Goal: Task Accomplishment & Management: Manage account settings

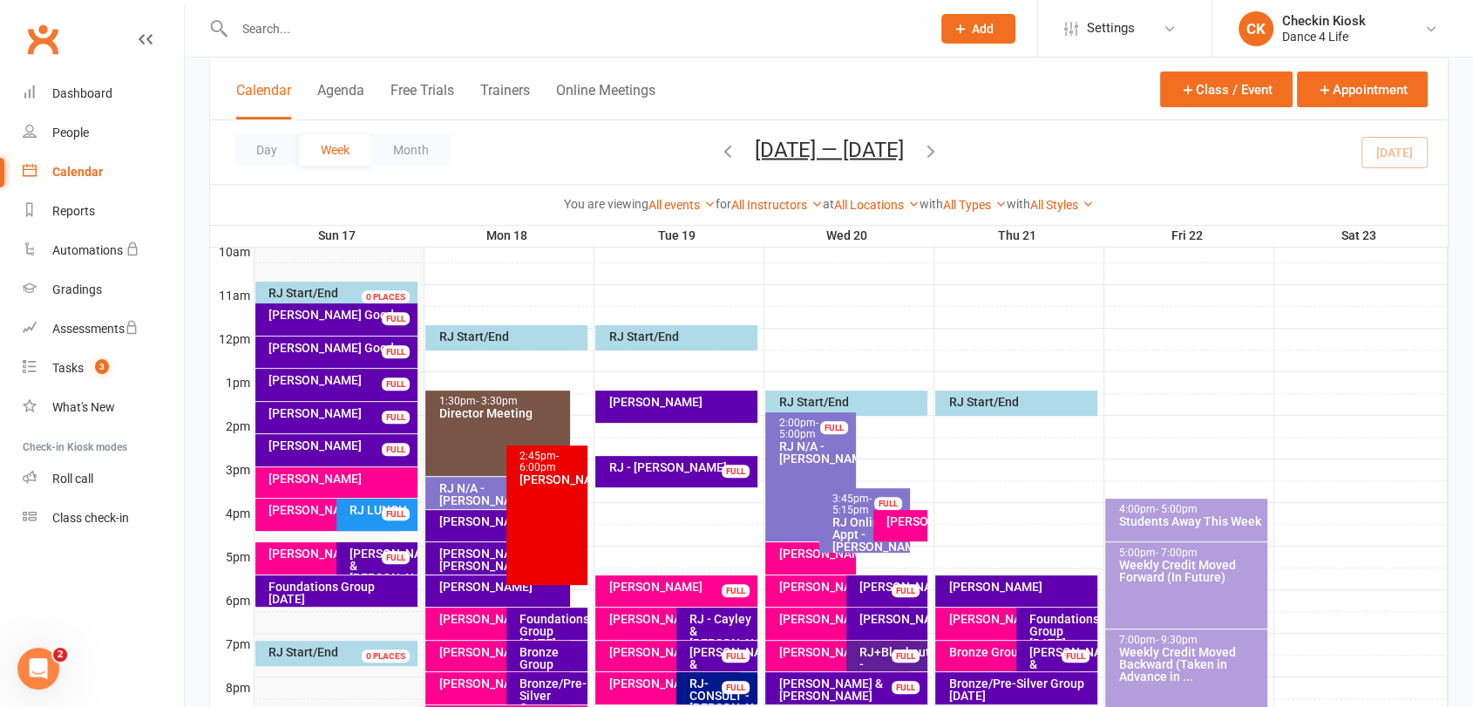
scroll to position [545, 0]
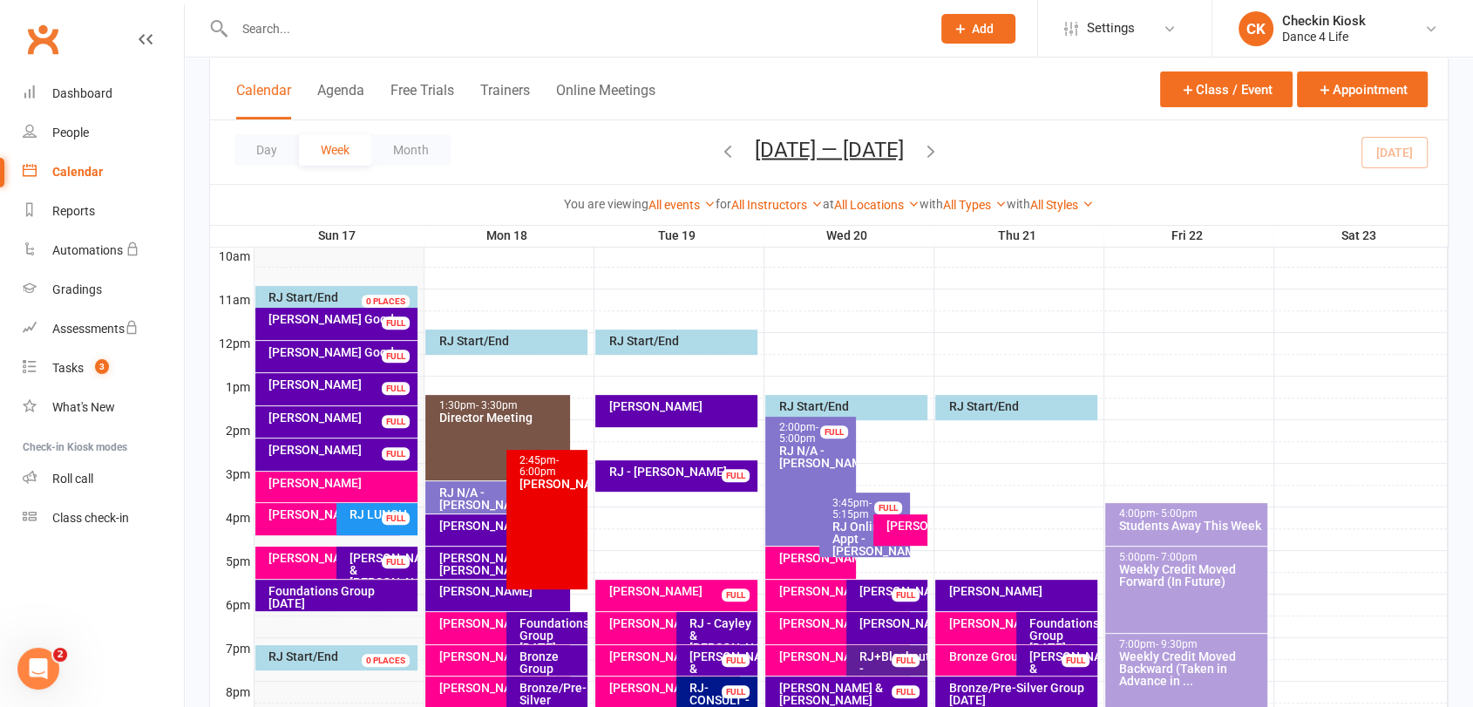
click at [314, 485] on div "[PERSON_NAME]" at bounding box center [341, 483] width 146 height 12
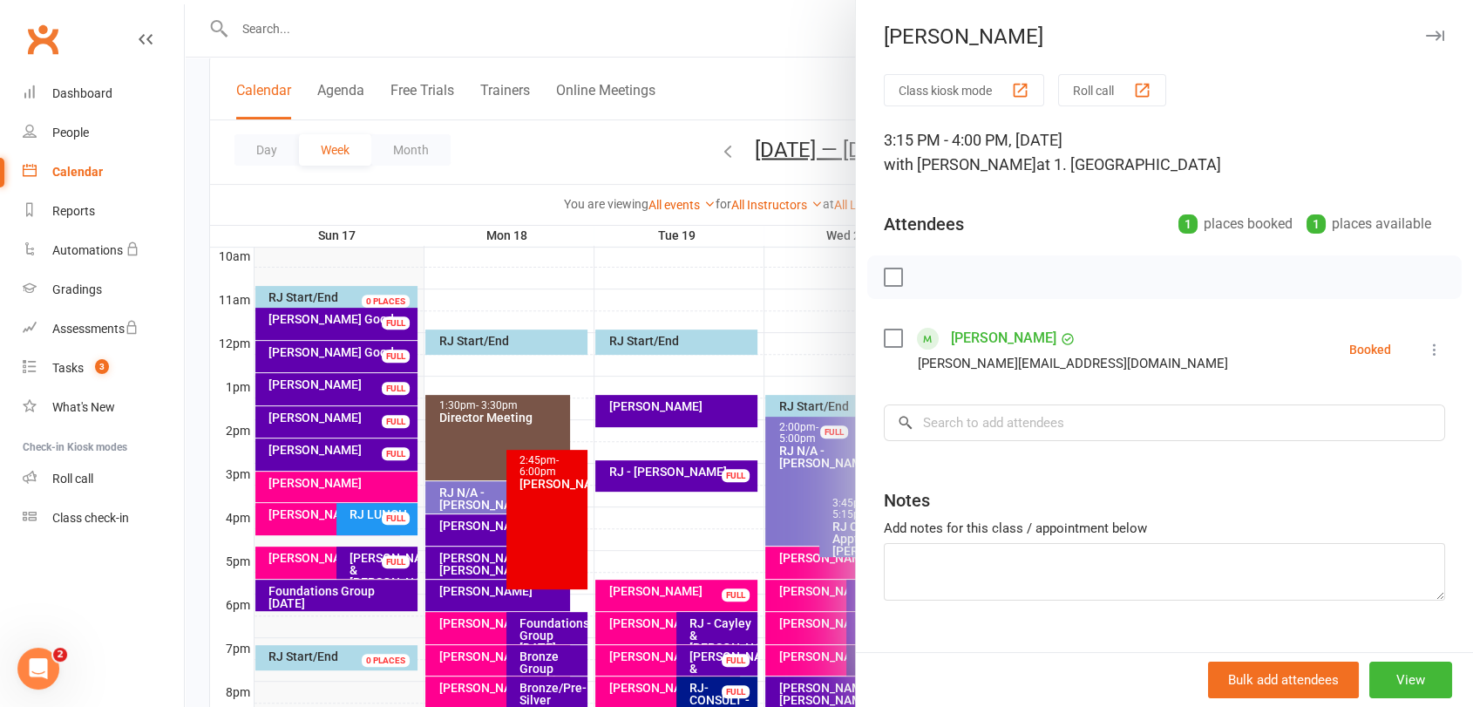
click at [886, 270] on label at bounding box center [892, 277] width 17 height 17
click at [923, 280] on icon "button" at bounding box center [931, 277] width 19 height 19
click at [282, 530] on div at bounding box center [829, 353] width 1288 height 707
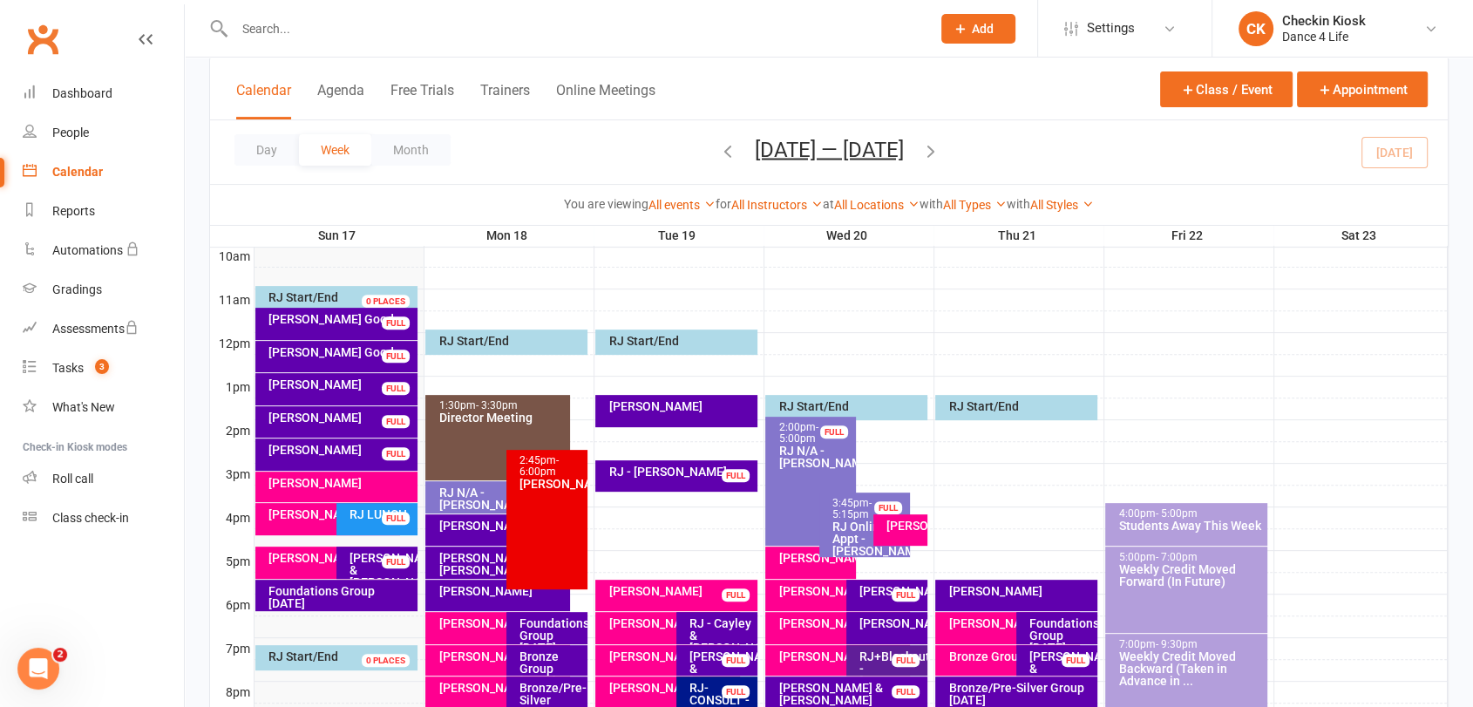
click at [284, 520] on div "[PERSON_NAME]" at bounding box center [332, 514] width 129 height 12
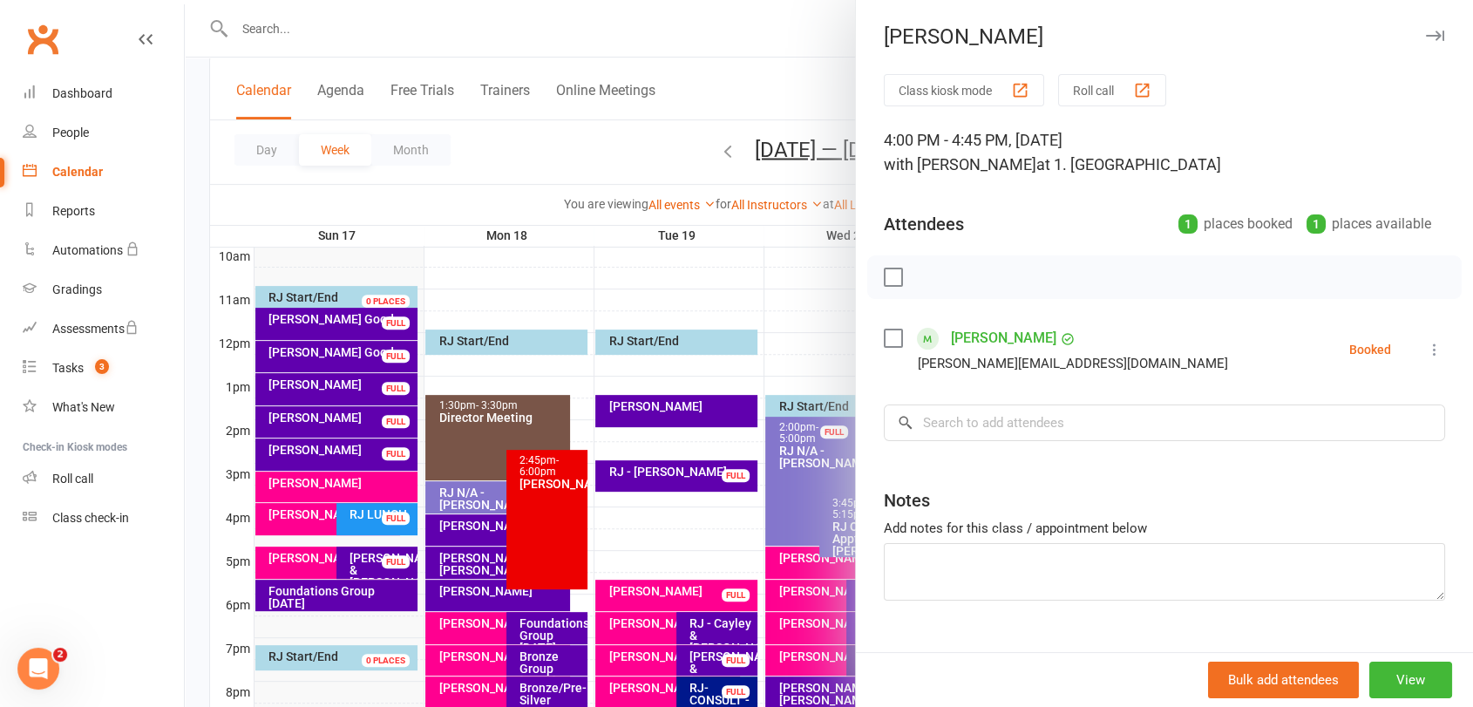
click at [885, 278] on label at bounding box center [892, 277] width 17 height 17
click at [927, 273] on icon "button" at bounding box center [931, 277] width 19 height 19
click at [282, 558] on div at bounding box center [829, 353] width 1288 height 707
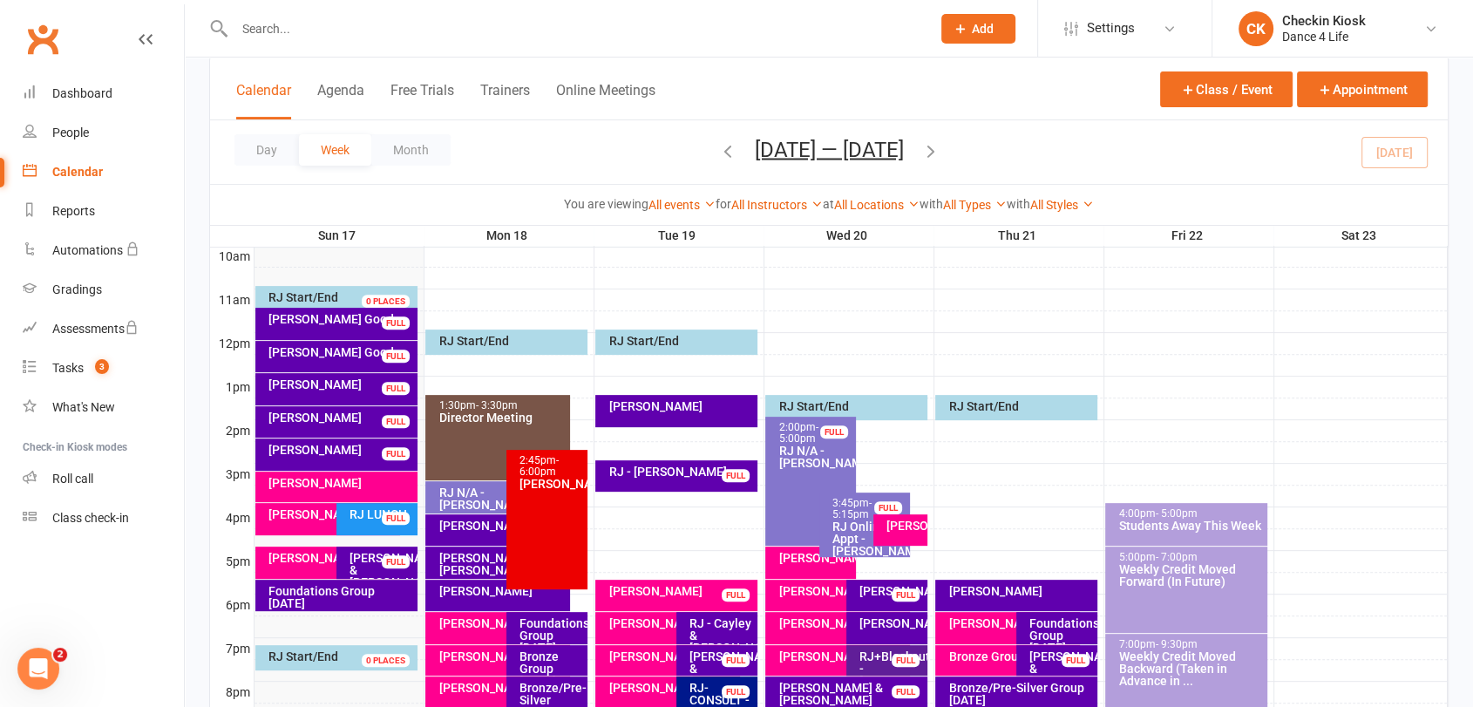
click at [282, 559] on div "[PERSON_NAME]" at bounding box center [332, 558] width 129 height 12
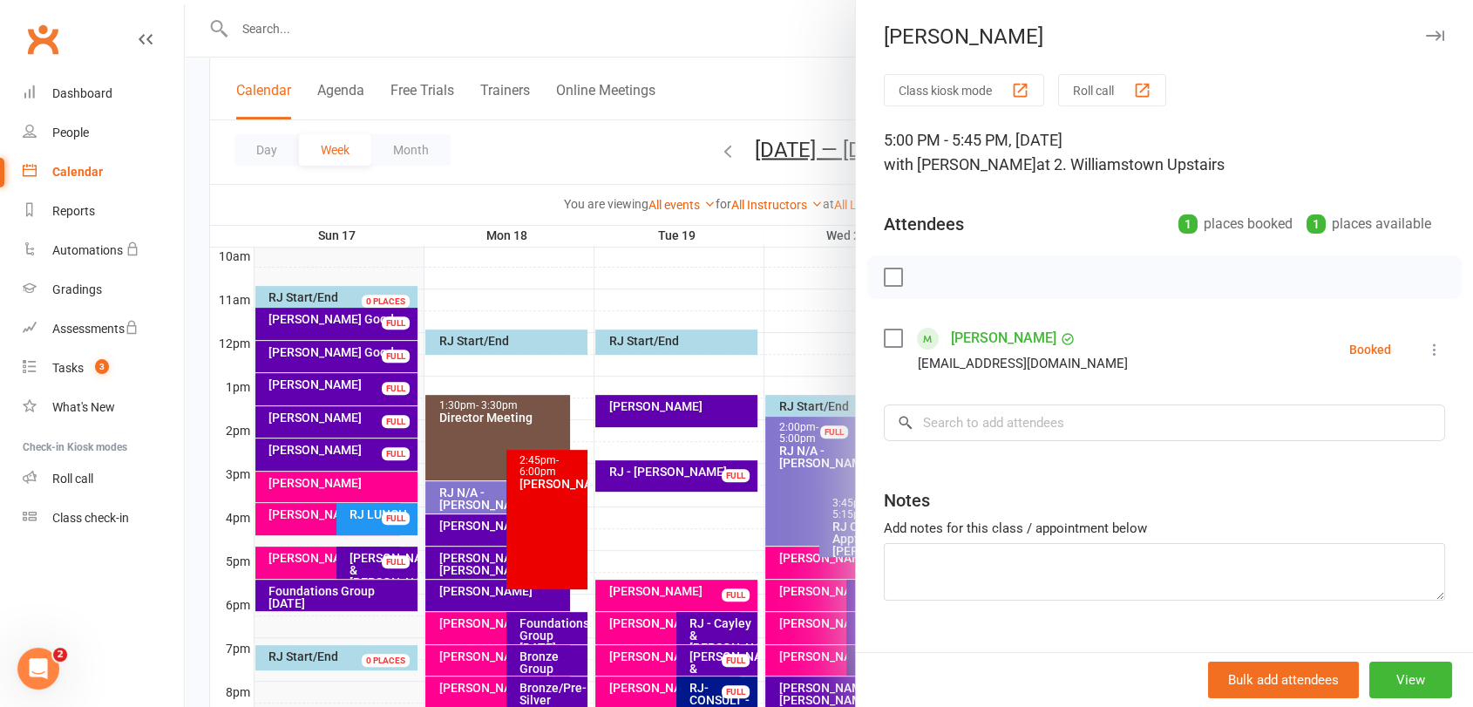
click at [889, 279] on label at bounding box center [892, 277] width 17 height 17
click at [928, 273] on icon "button" at bounding box center [931, 277] width 19 height 19
click at [328, 588] on div at bounding box center [829, 353] width 1288 height 707
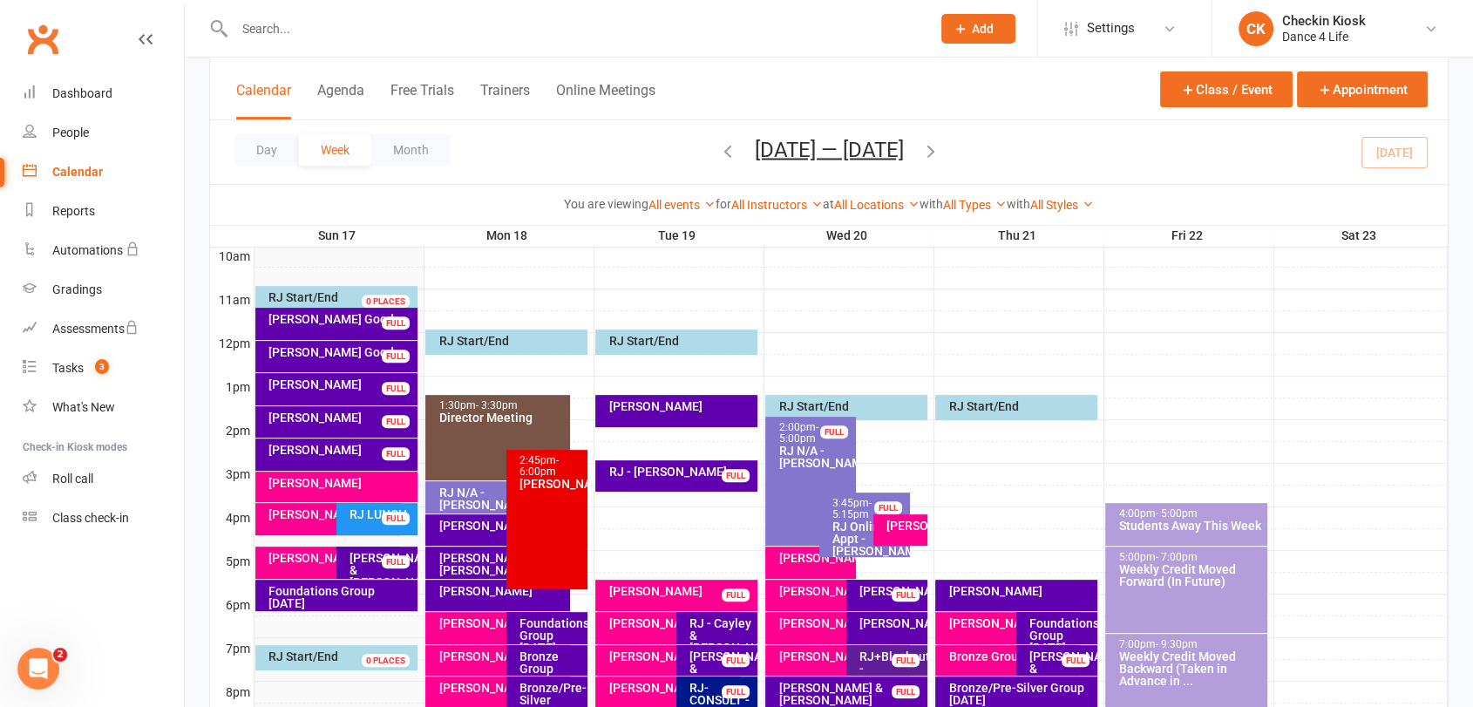
click at [328, 587] on div "Foundations Group [DATE]" at bounding box center [341, 597] width 146 height 24
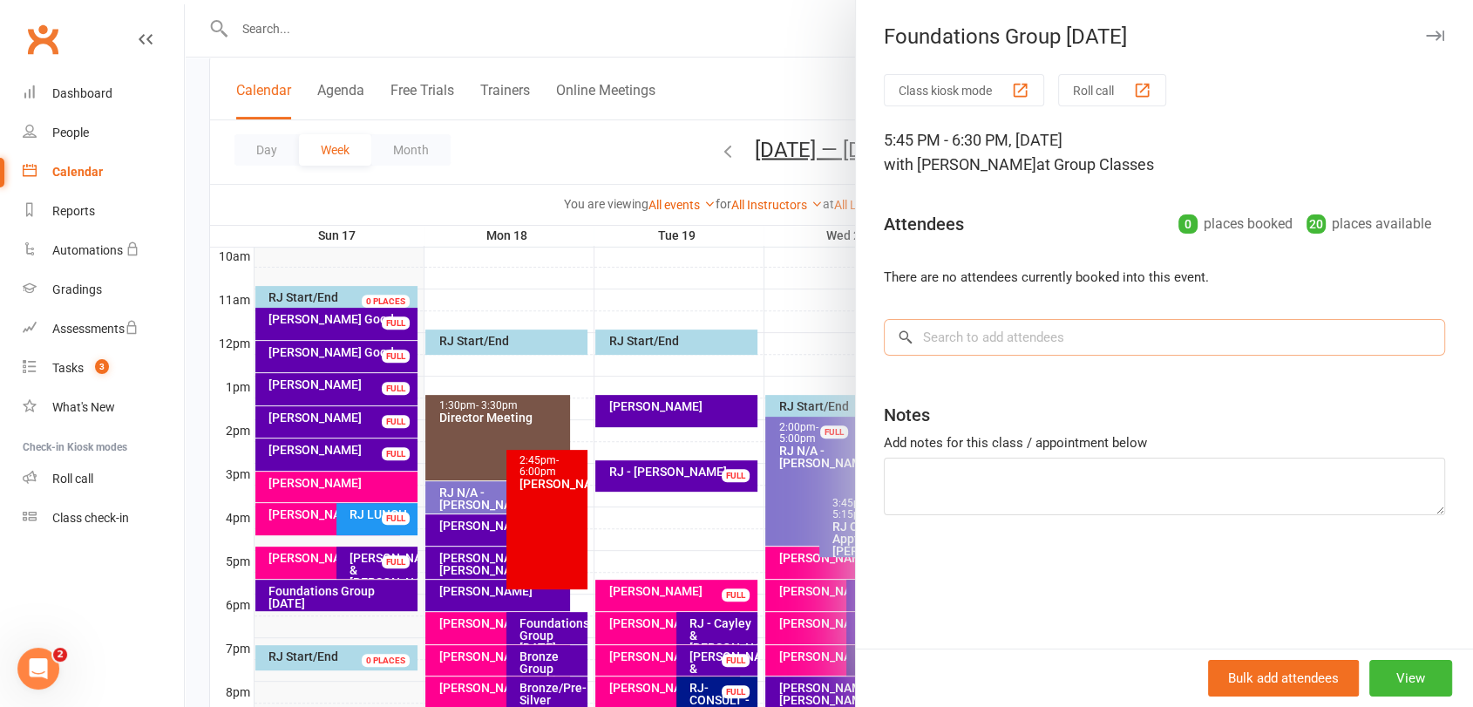
click at [985, 337] on input "search" at bounding box center [1164, 337] width 561 height 37
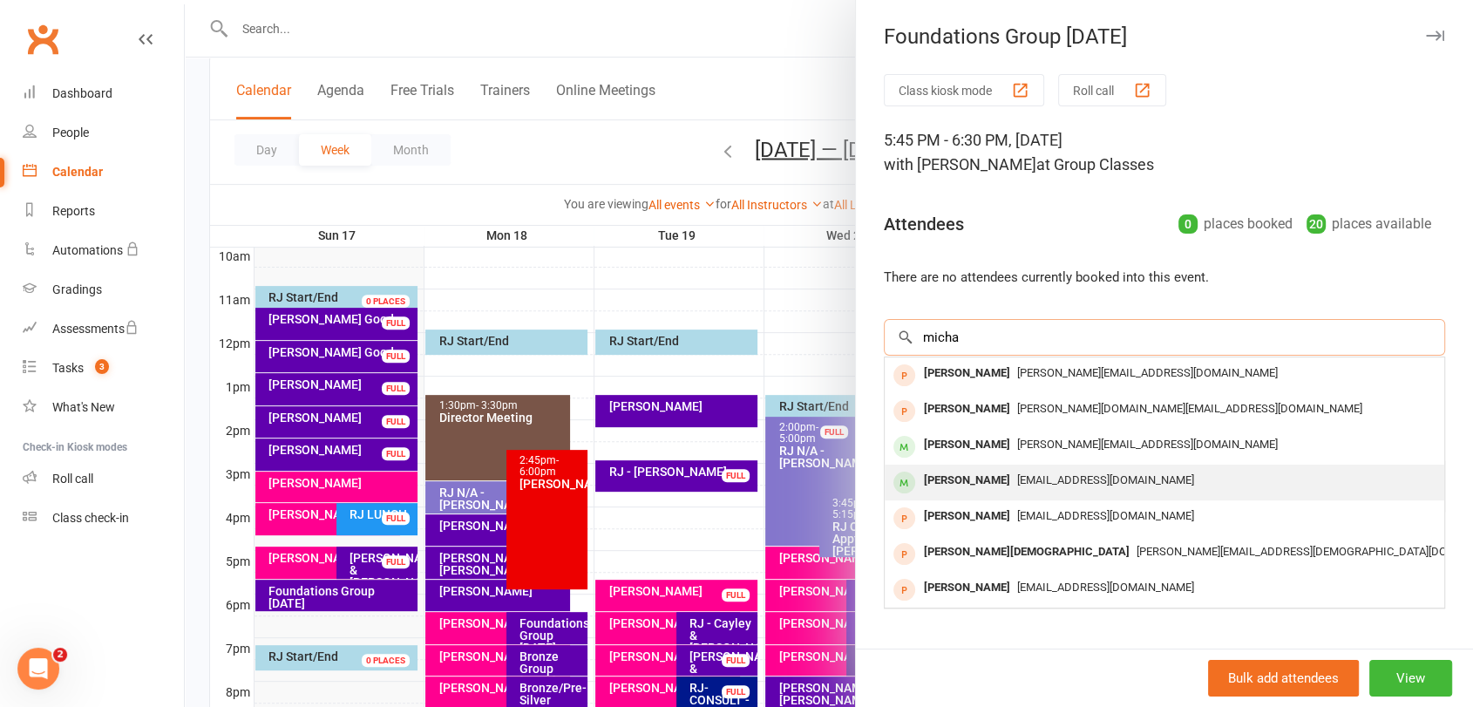
type input "micha"
click at [1017, 473] on span "[EMAIL_ADDRESS][DOMAIN_NAME]" at bounding box center [1105, 479] width 177 height 13
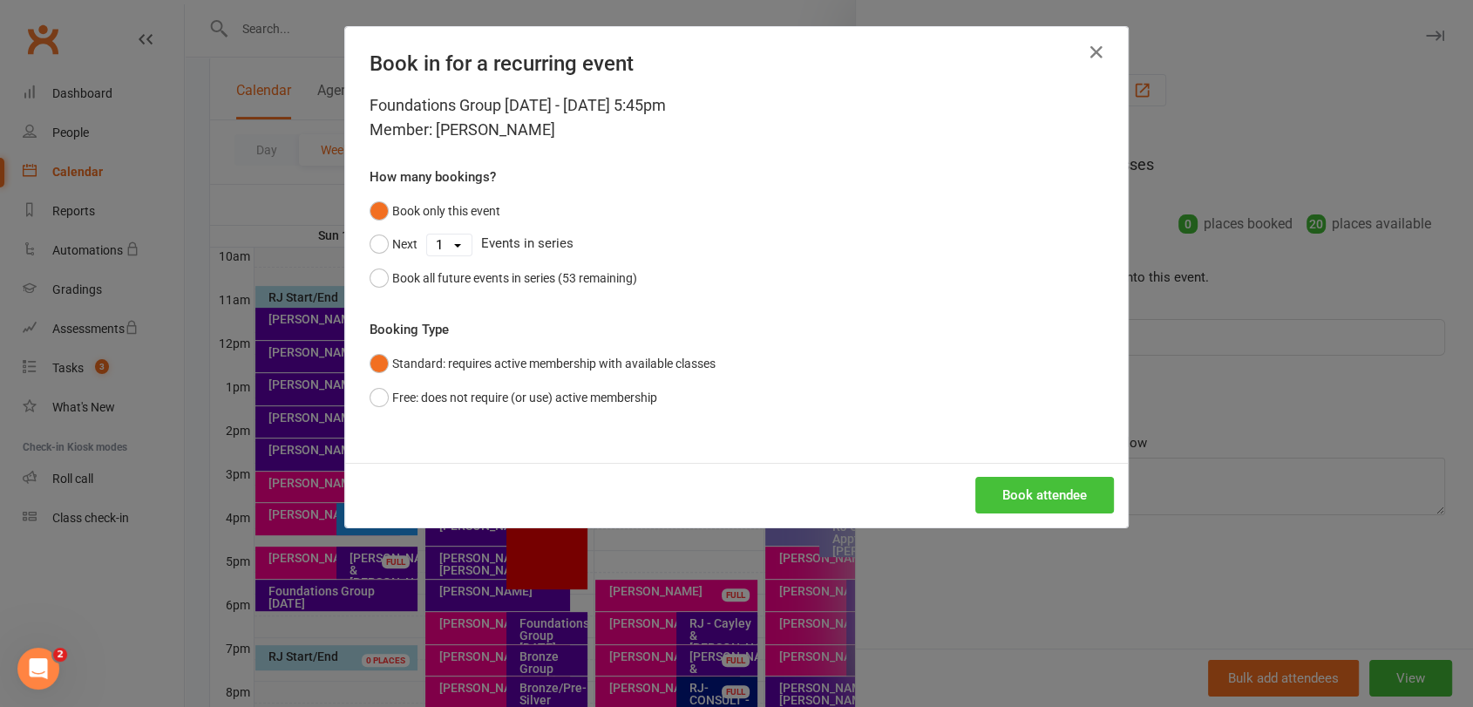
click at [1033, 490] on button "Book attendee" at bounding box center [1045, 495] width 139 height 37
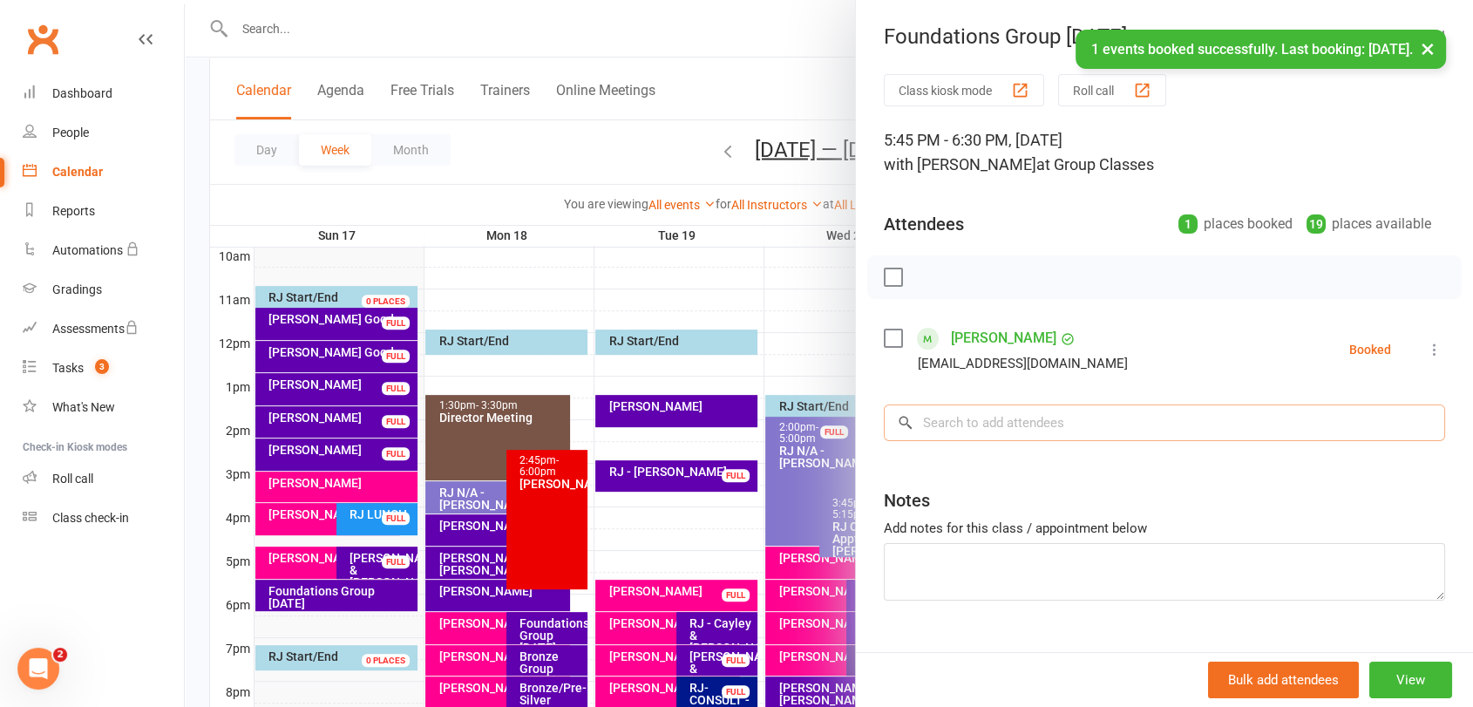
click at [1050, 431] on input "search" at bounding box center [1164, 423] width 561 height 37
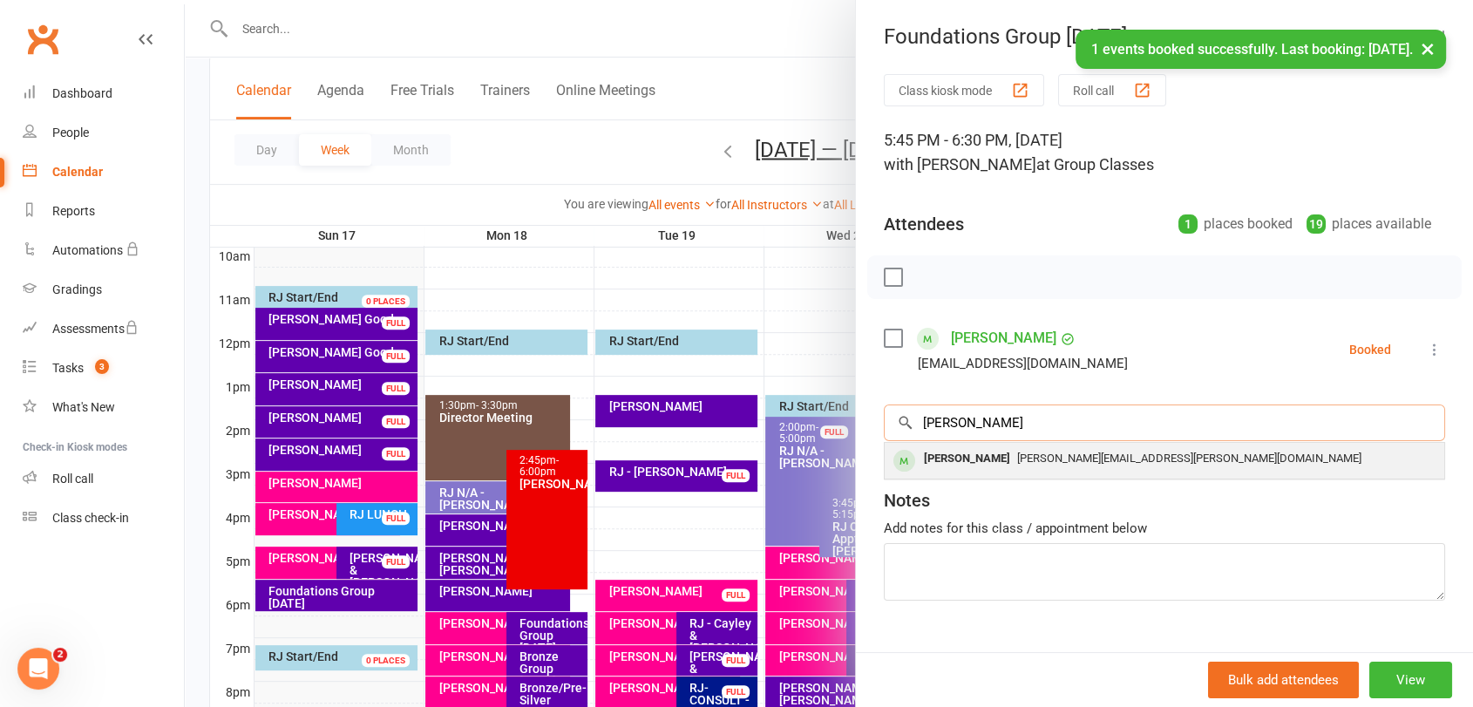
type input "[PERSON_NAME]"
click at [1033, 463] on span "[PERSON_NAME][EMAIL_ADDRESS][PERSON_NAME][DOMAIN_NAME]" at bounding box center [1189, 458] width 344 height 13
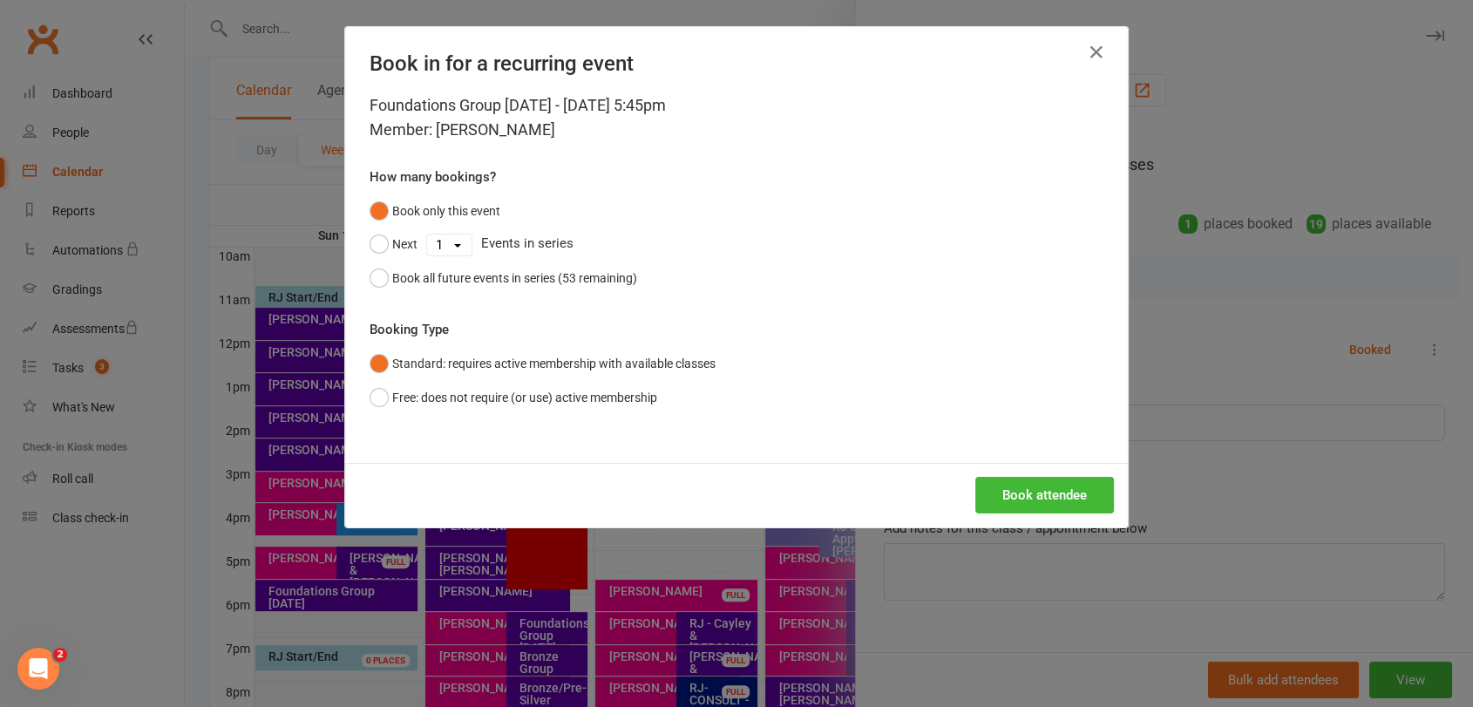
click at [1038, 475] on div "Book attendee" at bounding box center [736, 495] width 783 height 65
click at [1040, 480] on button "Book attendee" at bounding box center [1045, 495] width 139 height 37
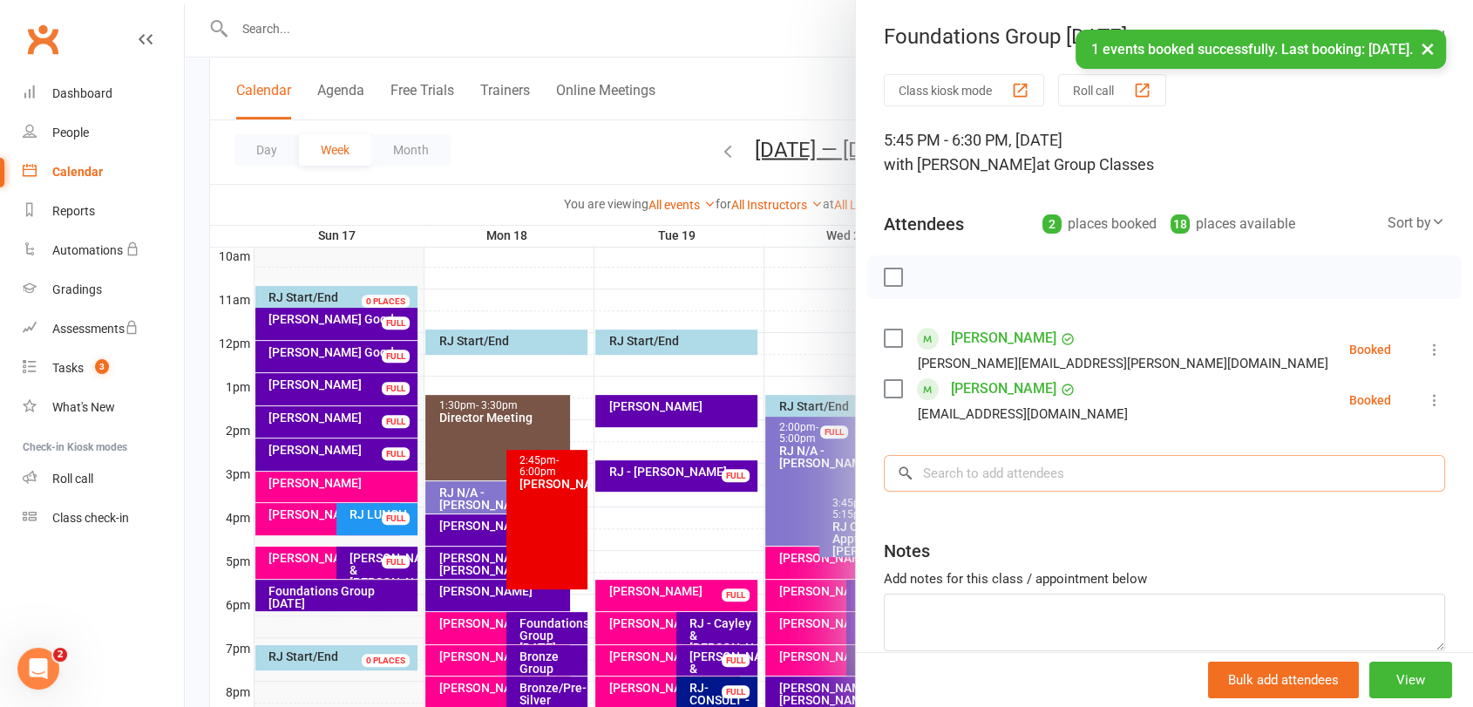
click at [1055, 479] on input "search" at bounding box center [1164, 473] width 561 height 37
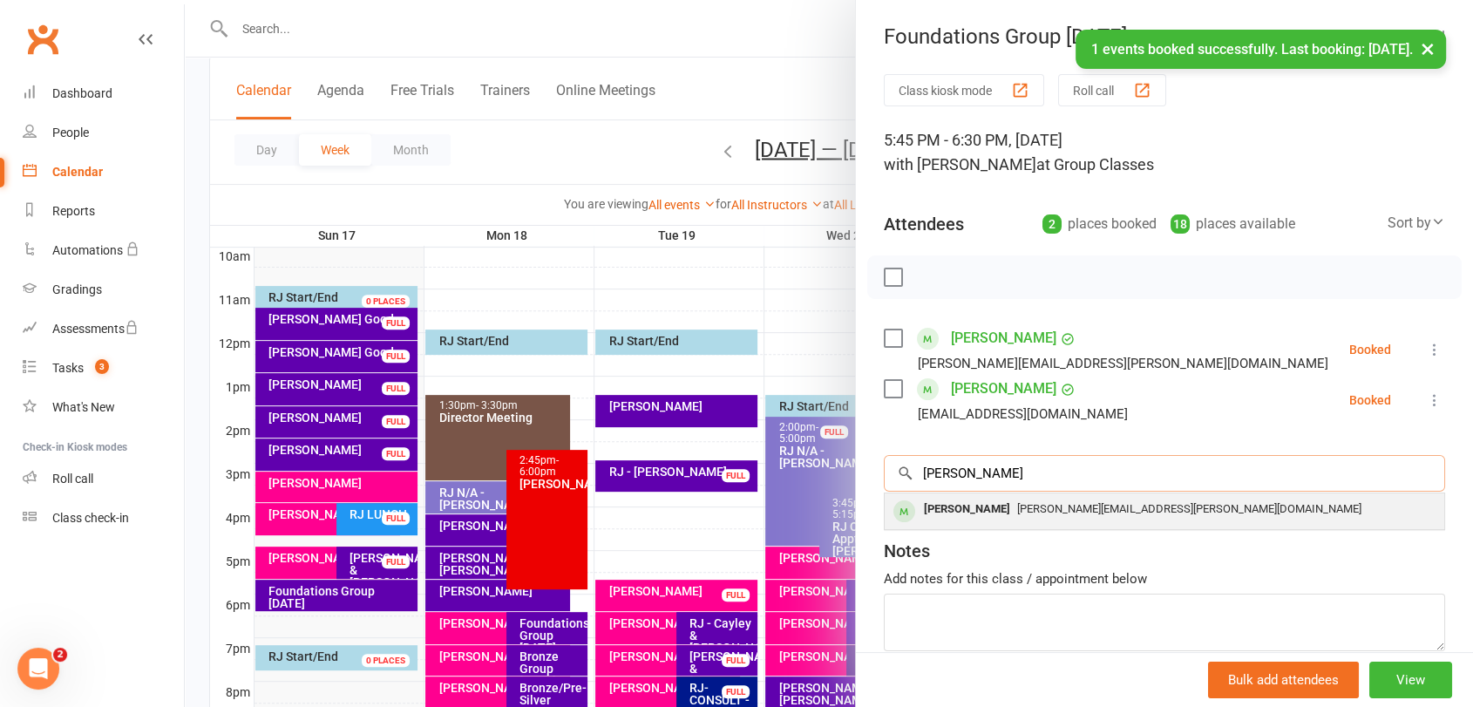
type input "[PERSON_NAME]"
click at [1030, 520] on div "[PERSON_NAME][EMAIL_ADDRESS][PERSON_NAME][DOMAIN_NAME]" at bounding box center [1165, 509] width 546 height 25
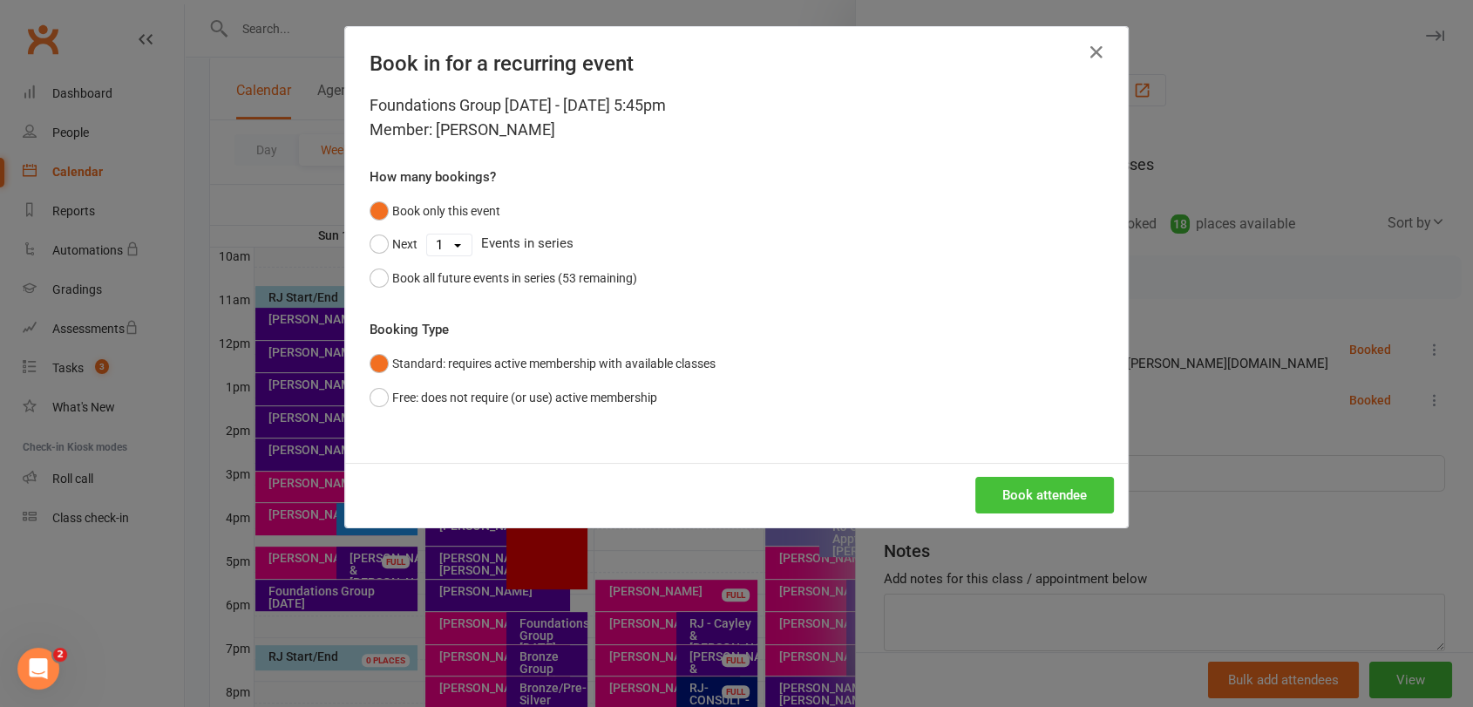
click at [1048, 494] on button "Book attendee" at bounding box center [1045, 495] width 139 height 37
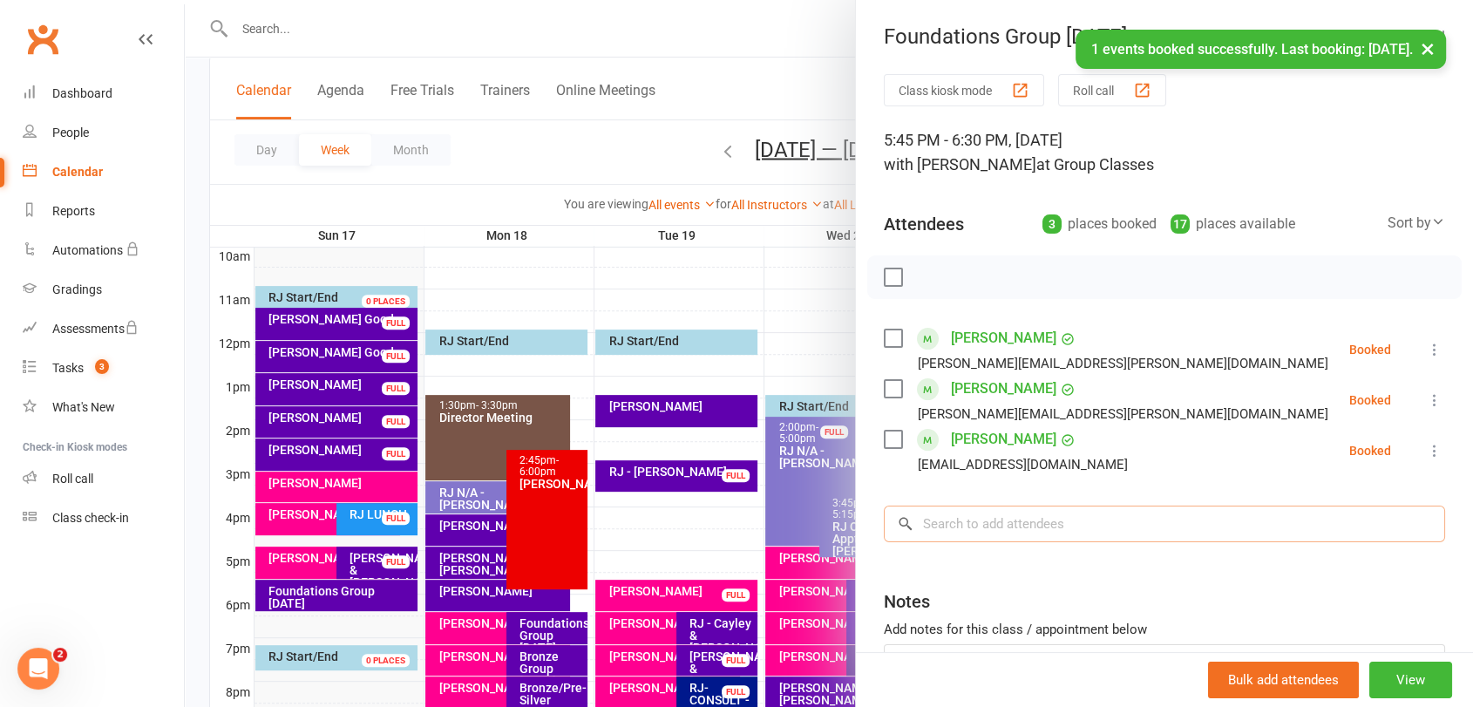
click at [1046, 513] on input "search" at bounding box center [1164, 524] width 561 height 37
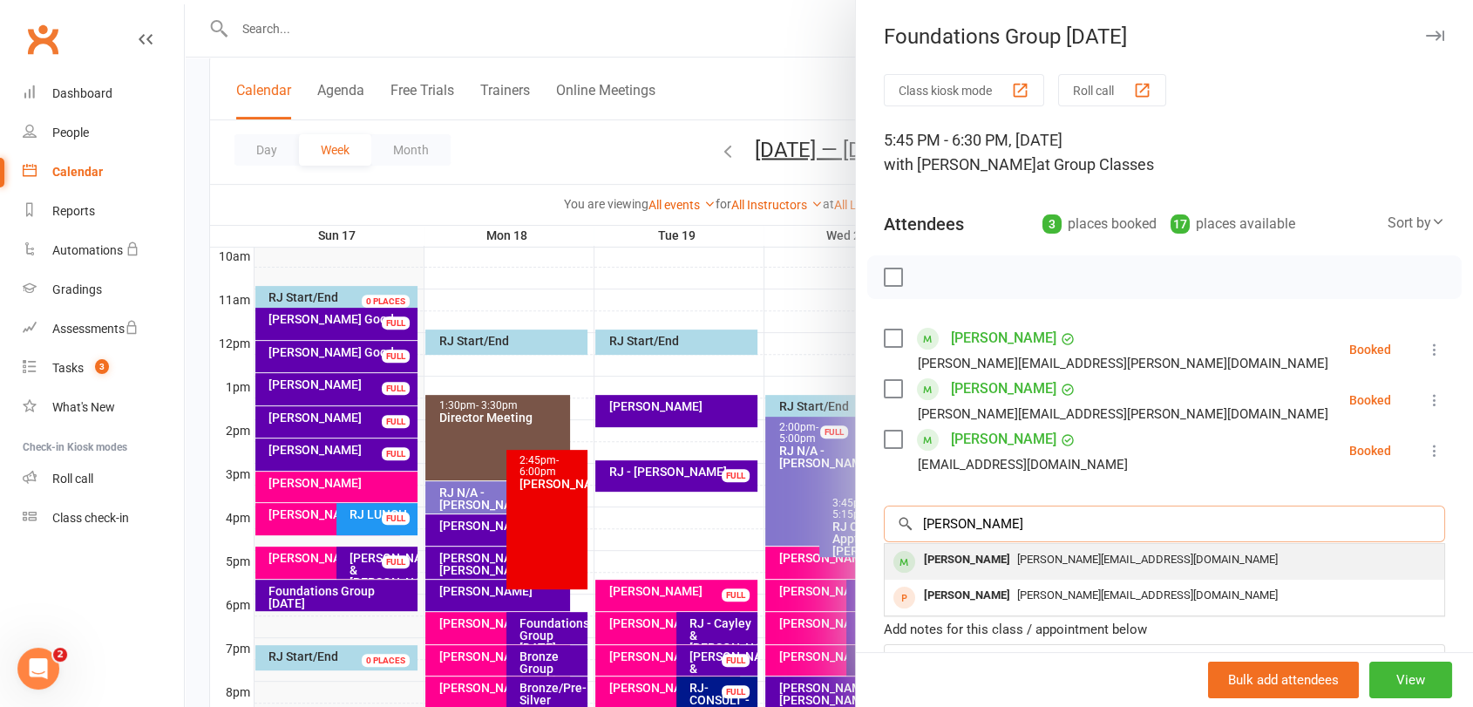
type input "[PERSON_NAME]"
click at [1033, 554] on span "[PERSON_NAME][EMAIL_ADDRESS][DOMAIN_NAME]" at bounding box center [1147, 559] width 261 height 13
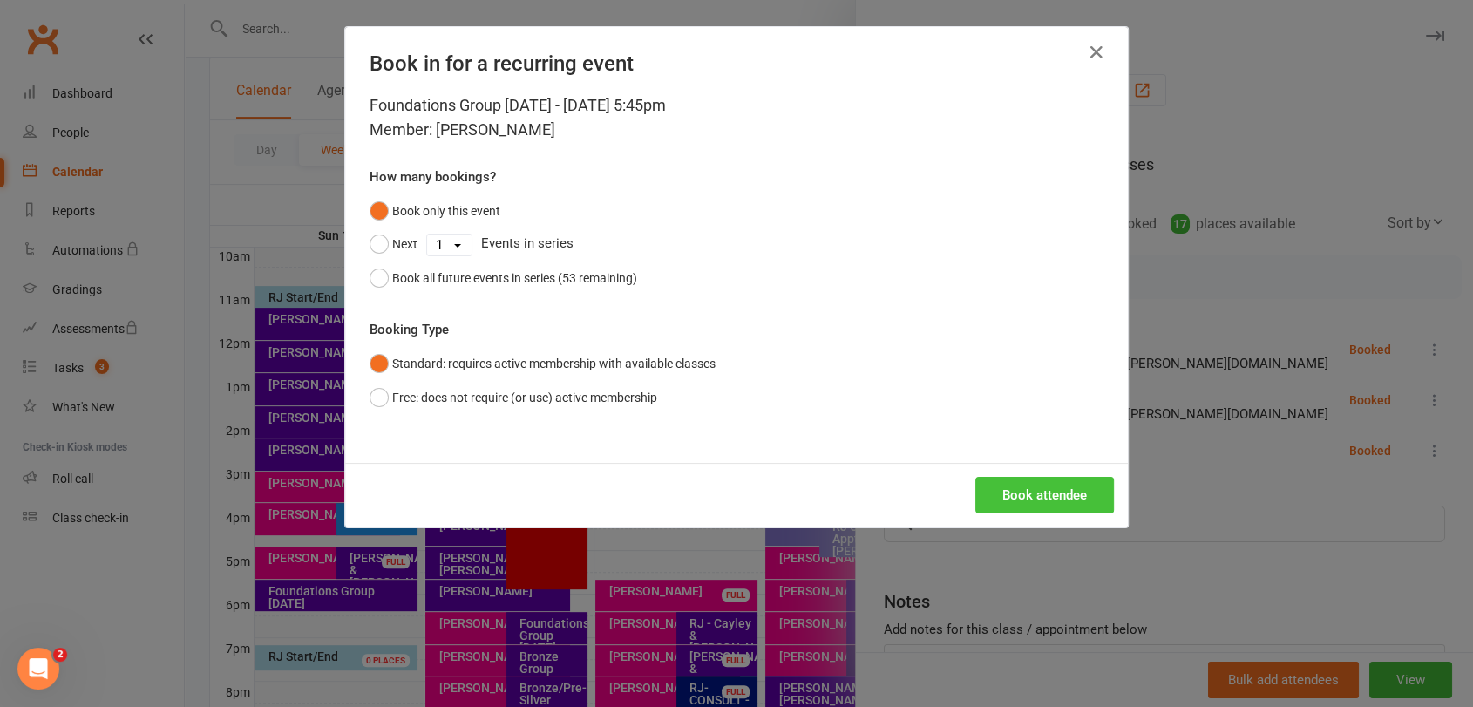
click at [1016, 489] on button "Book attendee" at bounding box center [1045, 495] width 139 height 37
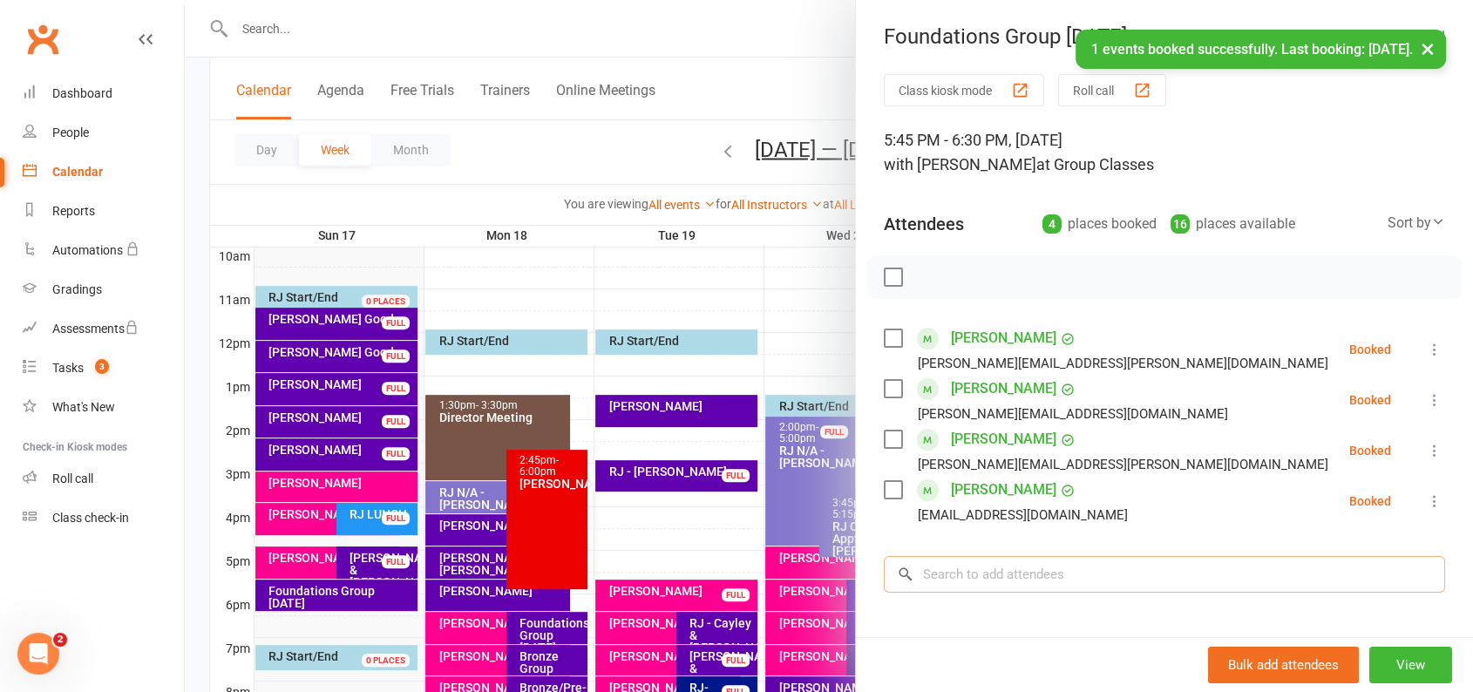
click at [1041, 564] on input "search" at bounding box center [1164, 574] width 561 height 37
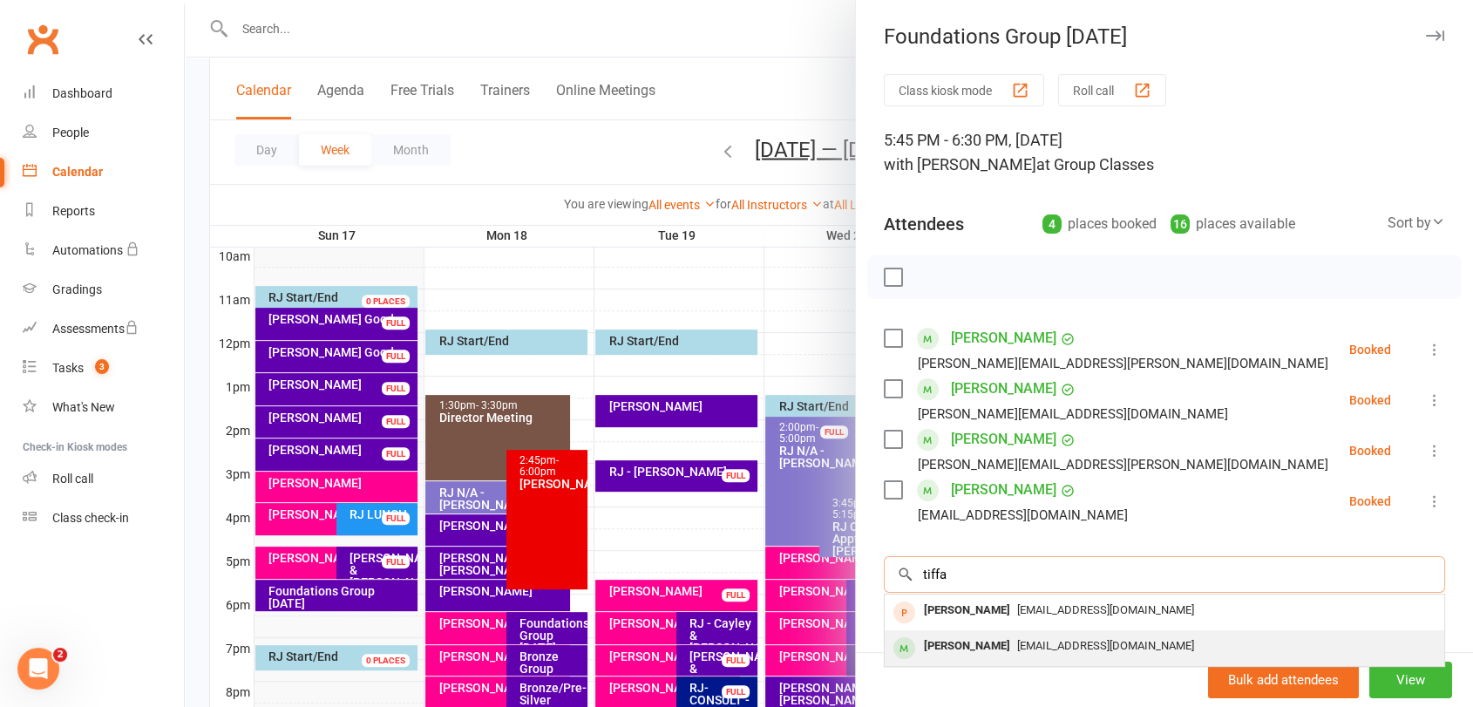
type input "tiffa"
click at [1018, 642] on span "[EMAIL_ADDRESS][DOMAIN_NAME]" at bounding box center [1105, 645] width 177 height 13
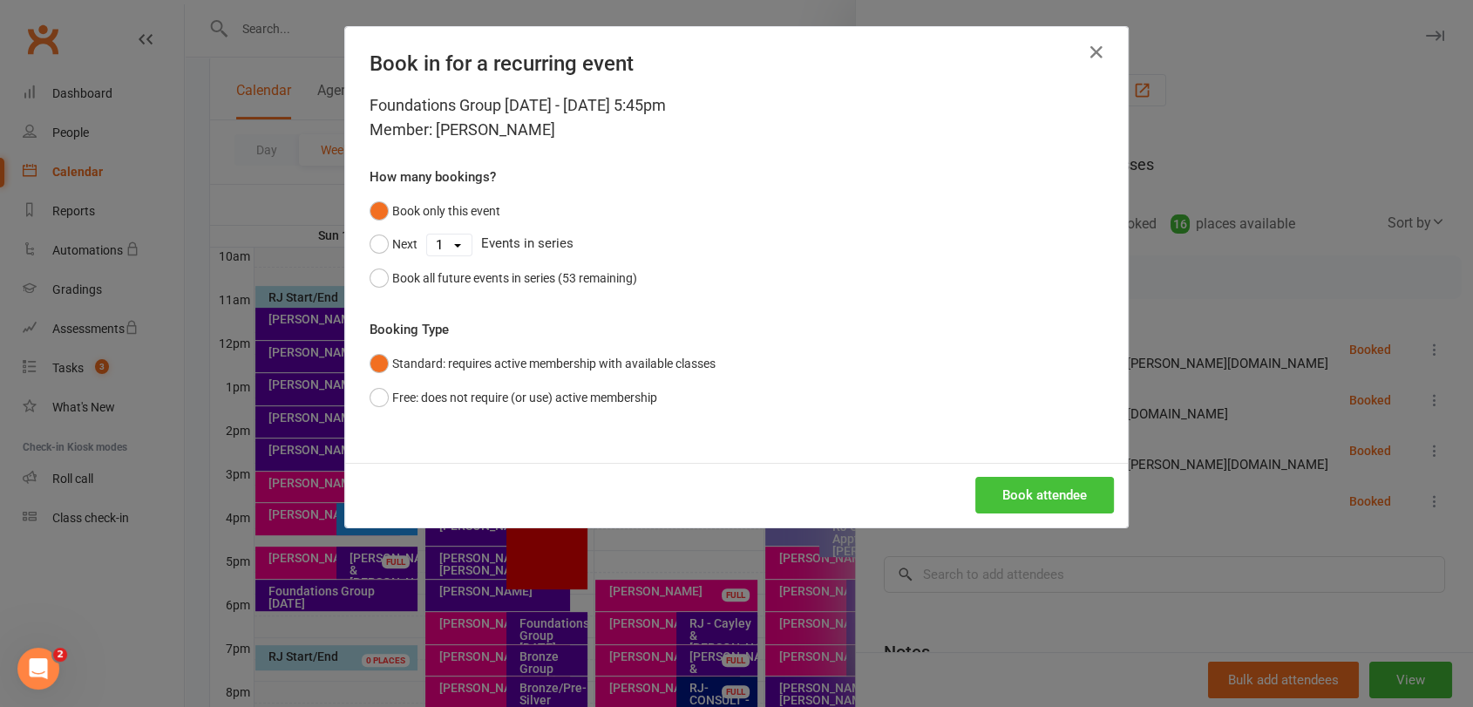
click at [1039, 494] on button "Book attendee" at bounding box center [1045, 495] width 139 height 37
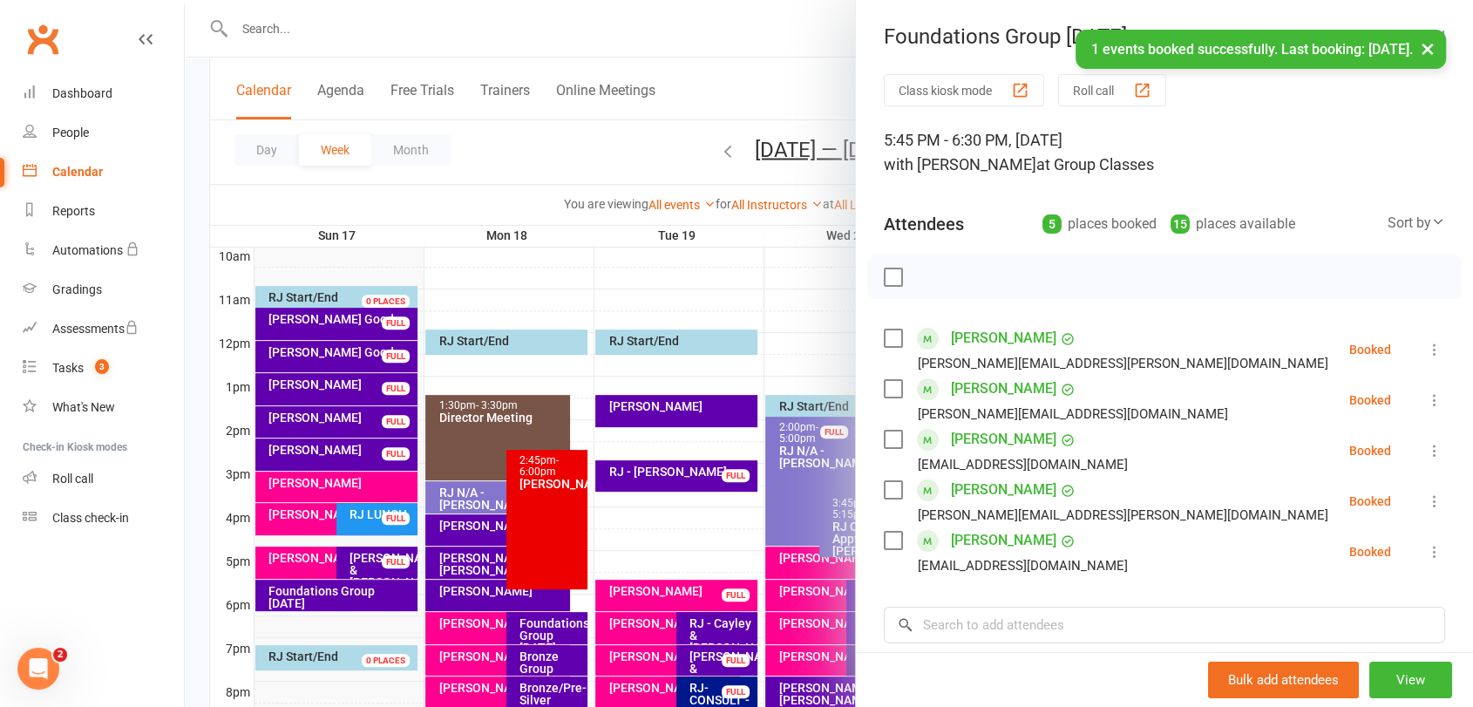
click at [887, 281] on label at bounding box center [892, 277] width 17 height 17
click at [922, 276] on icon "button" at bounding box center [931, 277] width 19 height 19
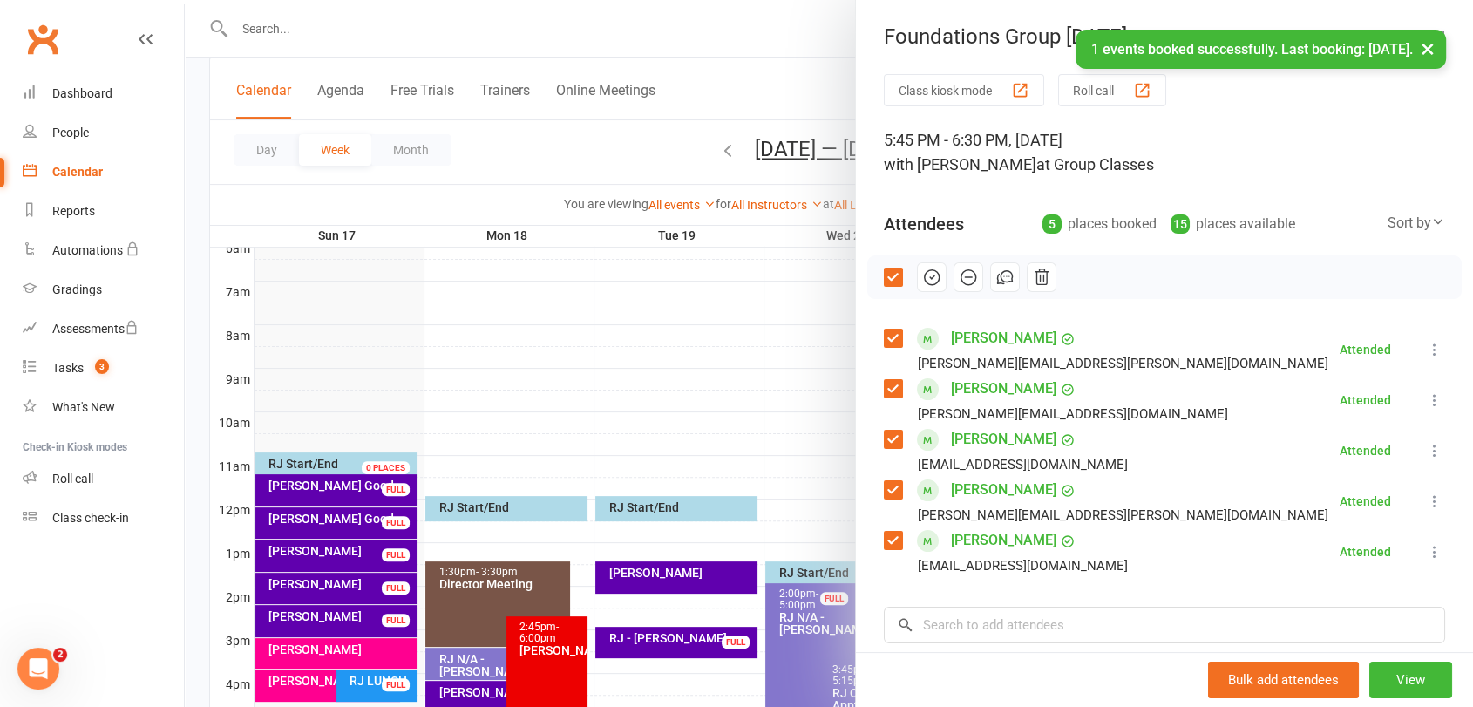
scroll to position [351, 0]
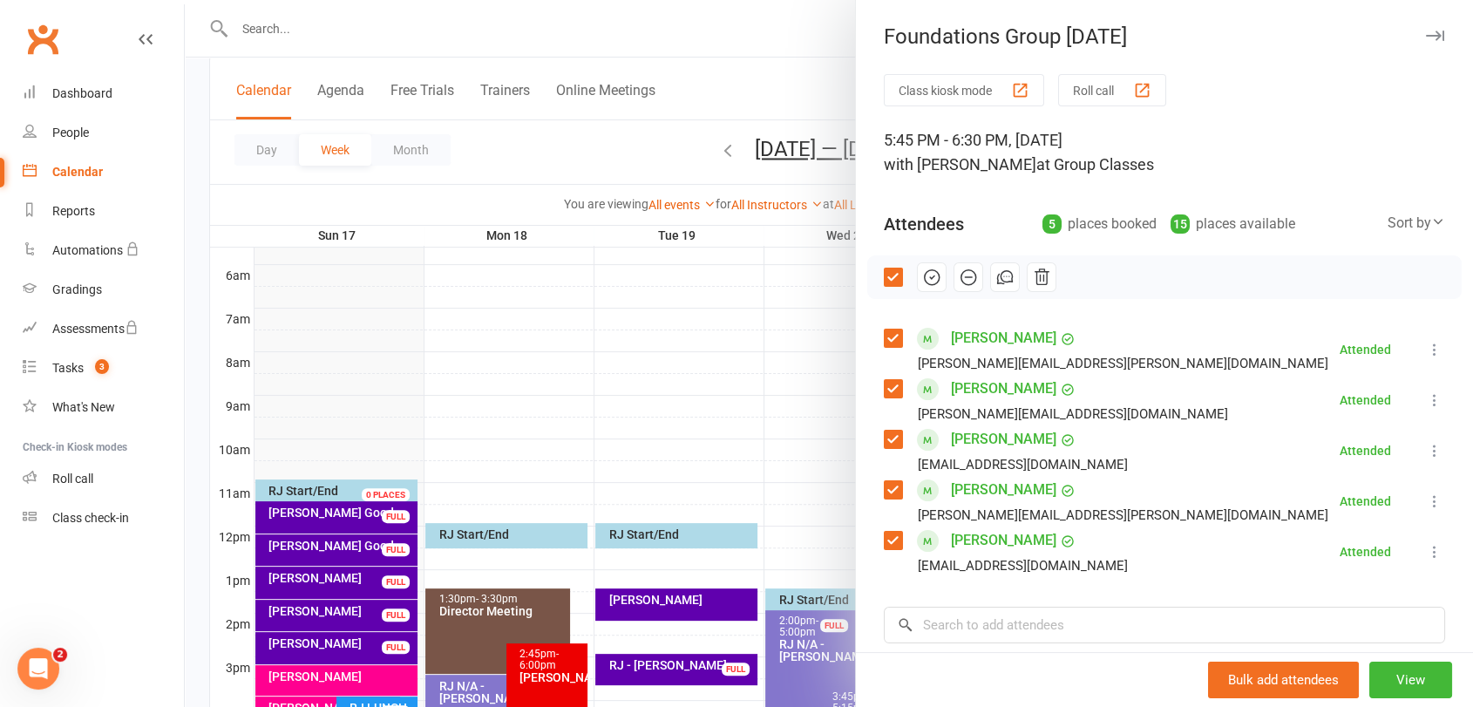
drag, startPoint x: 1409, startPoint y: 34, endPoint x: 1297, endPoint y: 23, distance: 112.2
click at [1426, 34] on icon "button" at bounding box center [1435, 36] width 18 height 10
